Goal: Information Seeking & Learning: Learn about a topic

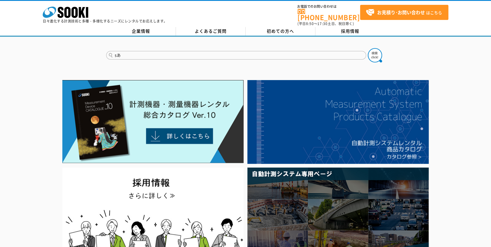
type input "s"
type input "スターリンク"
click at [367, 48] on button at bounding box center [374, 55] width 14 height 14
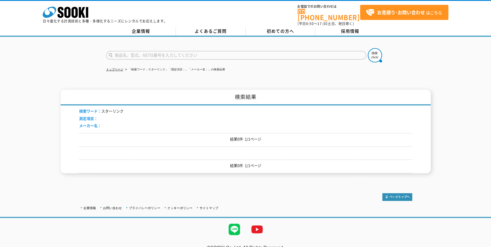
drag, startPoint x: 202, startPoint y: 51, endPoint x: 115, endPoint y: 51, distance: 87.6
click at [115, 51] on input "text" at bounding box center [236, 55] width 260 height 9
type input "starlink"
click at [367, 48] on button at bounding box center [374, 55] width 14 height 14
click at [113, 51] on input "text" at bounding box center [236, 55] width 260 height 9
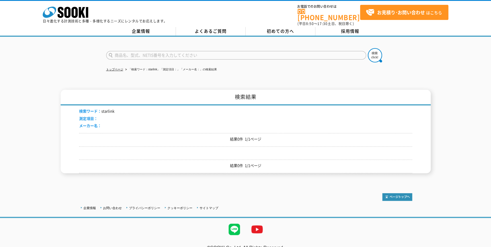
type input "商品名、型式、NETIS番号を入力してください"
